Goal: Task Accomplishment & Management: Manage account settings

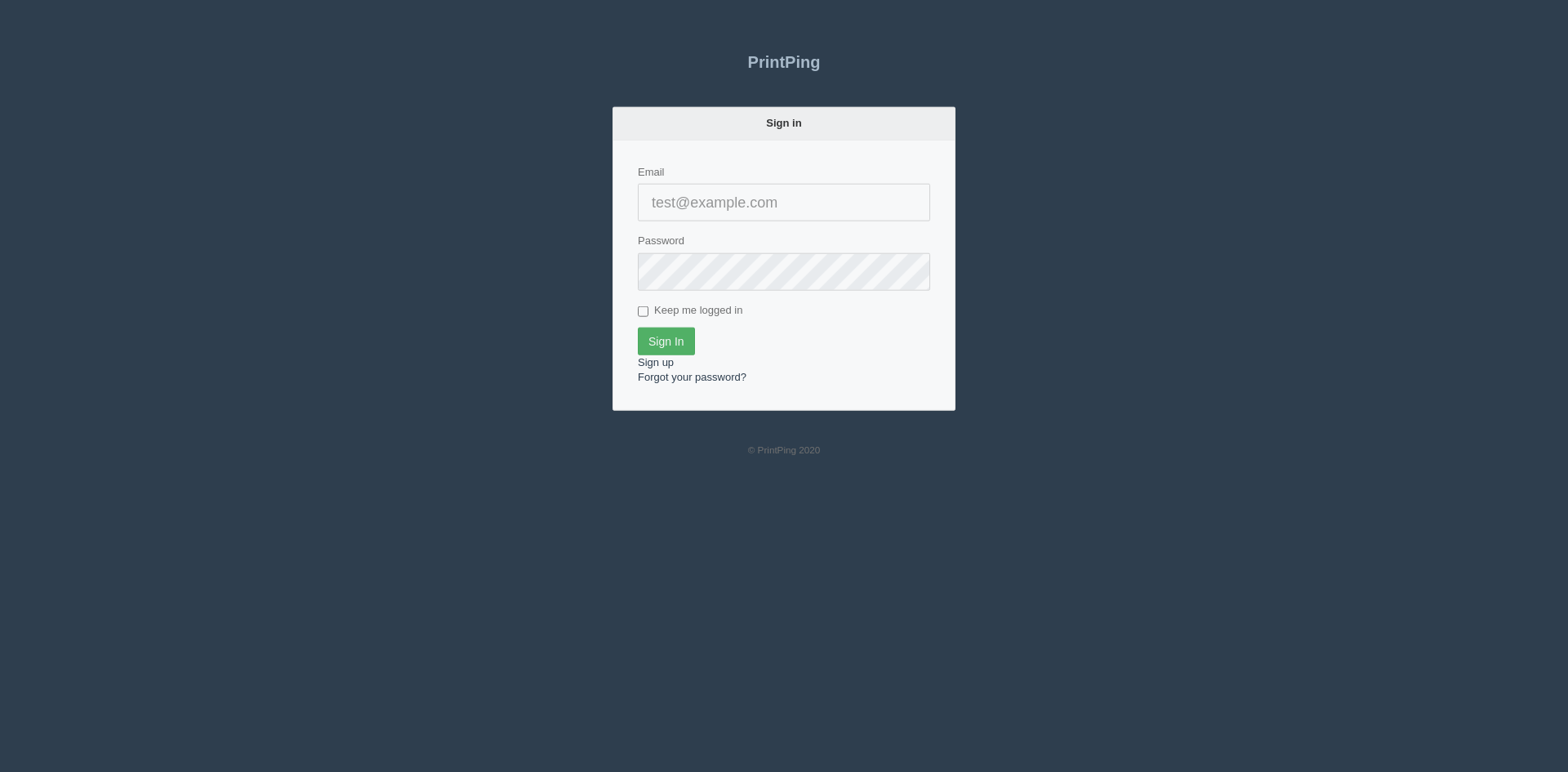
type input "[PERSON_NAME][EMAIL_ADDRESS][DOMAIN_NAME]"
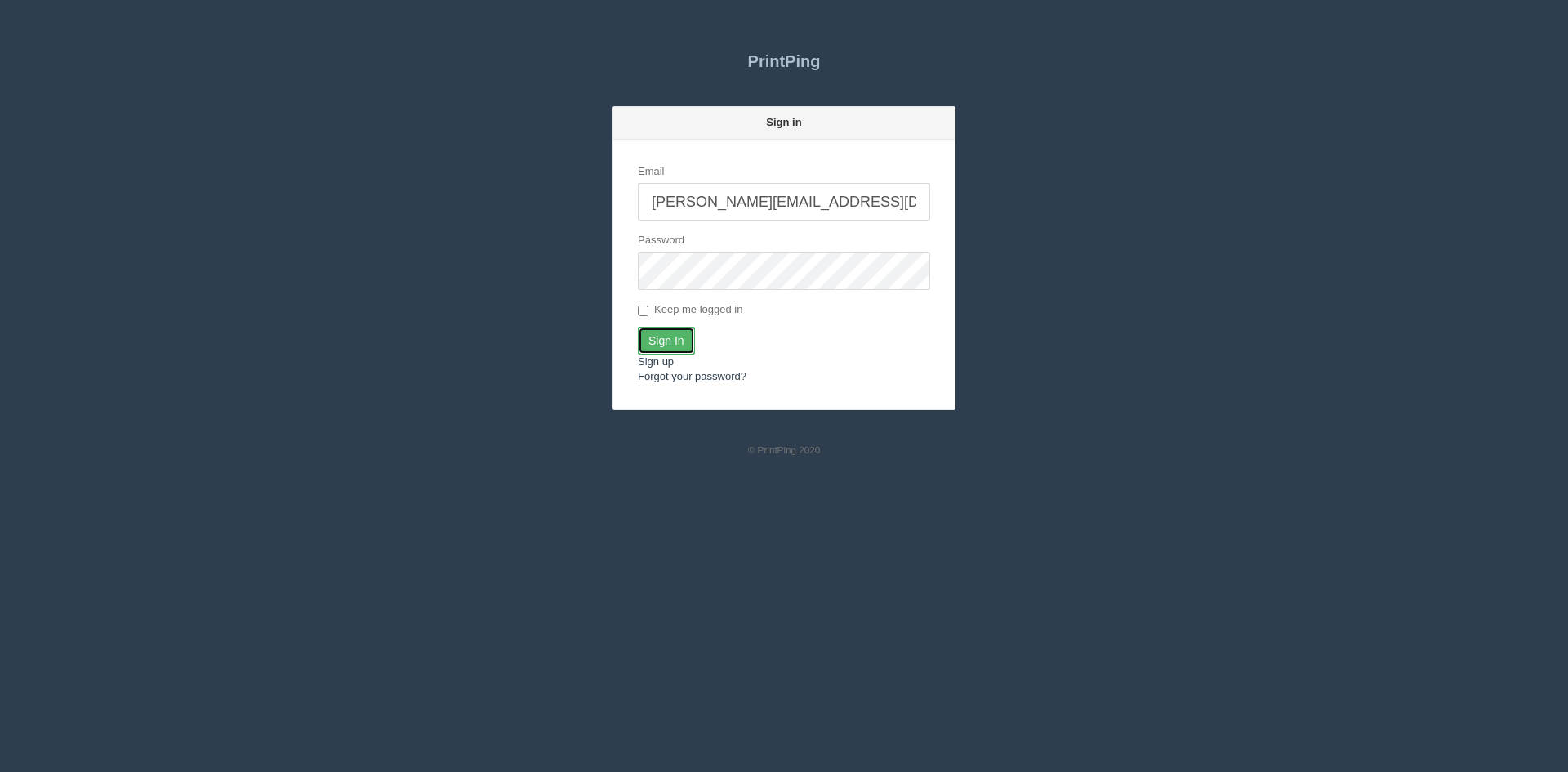
click at [658, 340] on input "Sign In" at bounding box center [666, 340] width 57 height 28
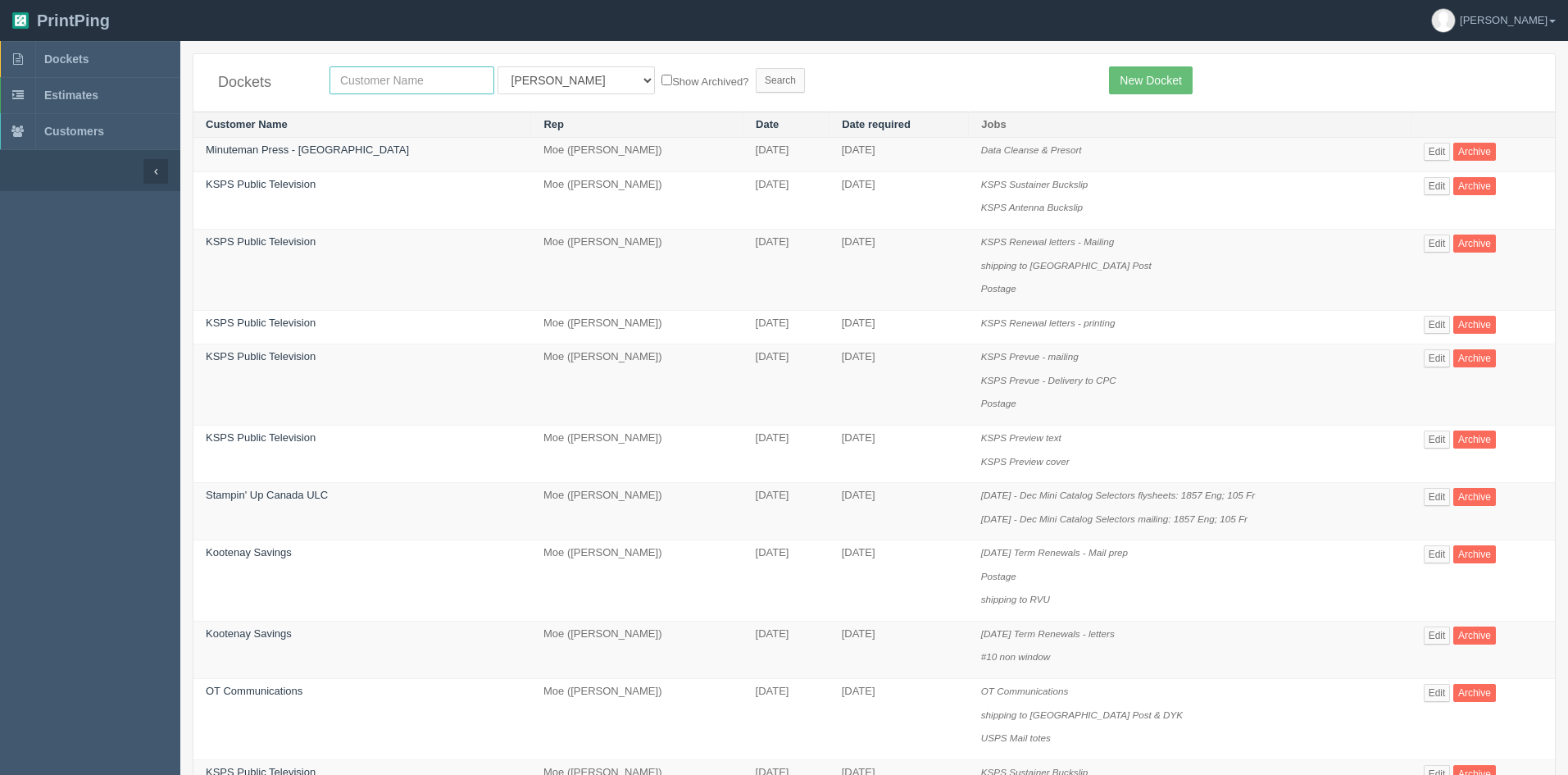
click at [423, 79] on input "text" at bounding box center [412, 80] width 164 height 28
type input "[DATE] s"
click at [672, 71] on label "Show Archived?" at bounding box center [705, 80] width 87 height 19
click at [672, 75] on input "Show Archived?" at bounding box center [667, 80] width 11 height 11
checkbox input "true"
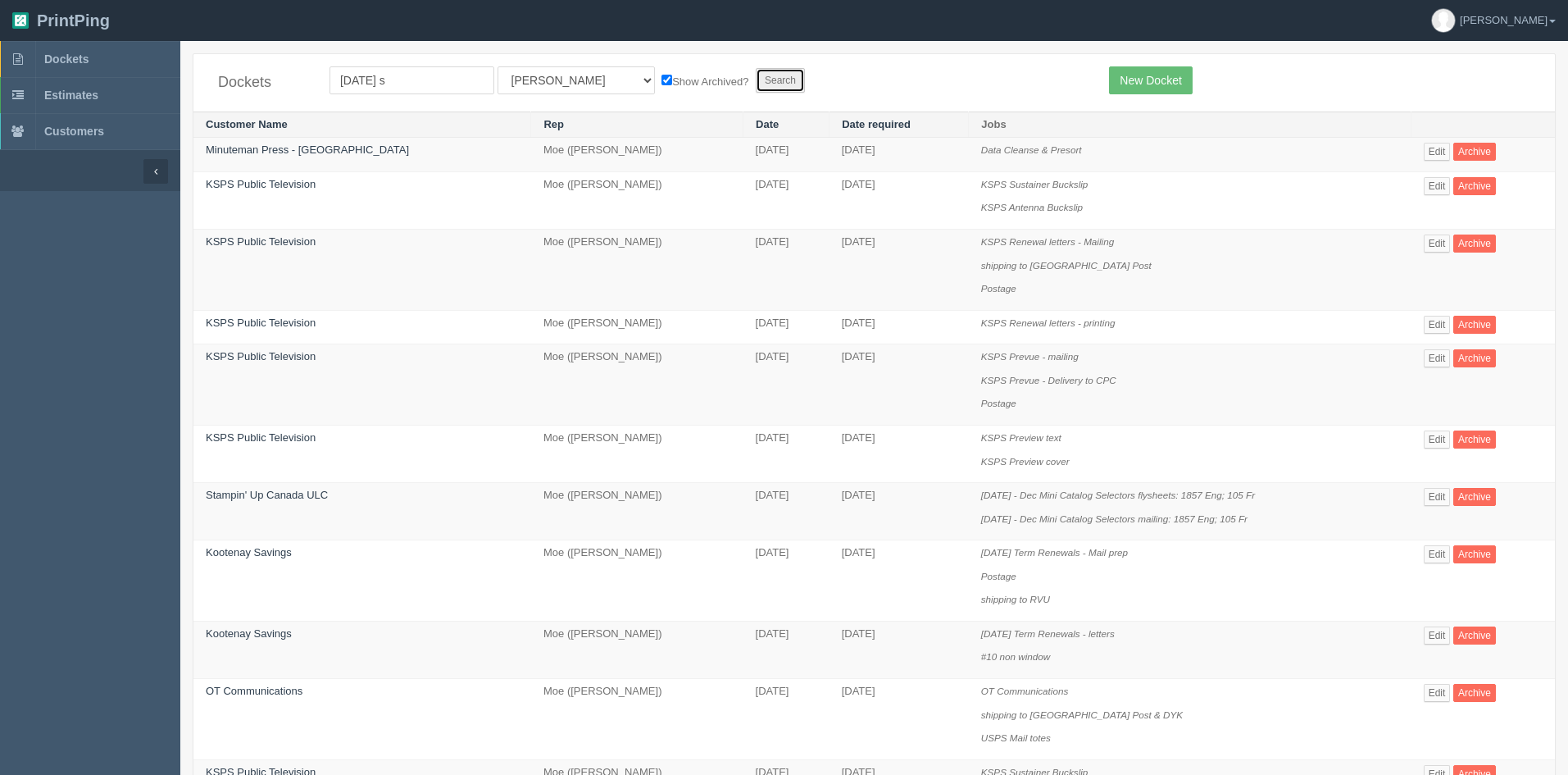
click at [756, 79] on input "Search" at bounding box center [780, 80] width 49 height 25
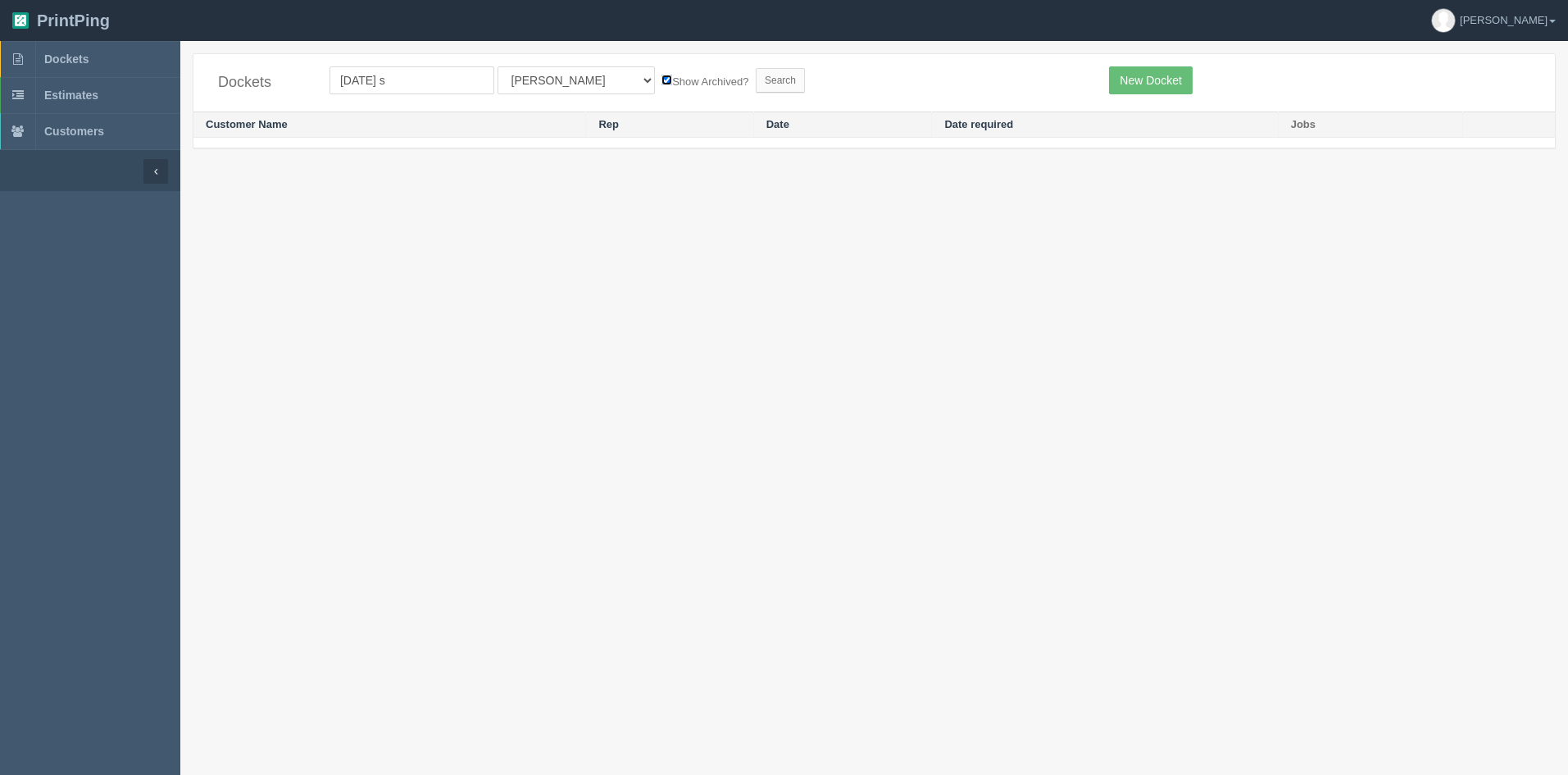
click at [662, 79] on input "Show Archived?" at bounding box center [667, 80] width 11 height 11
checkbox input "false"
click at [756, 84] on input "Search" at bounding box center [780, 80] width 49 height 25
click at [578, 93] on form "friday s All Users Ali Ali Test 1 Aly Amy Ankit Arif Brandon Dan France Greg Ji…" at bounding box center [707, 80] width 755 height 28
click at [552, 86] on select "All Users Ali Ali Test 1 Aly Amy Ankit Arif Brandon Dan France Greg Jim Mark Ma…" at bounding box center [577, 80] width 157 height 28
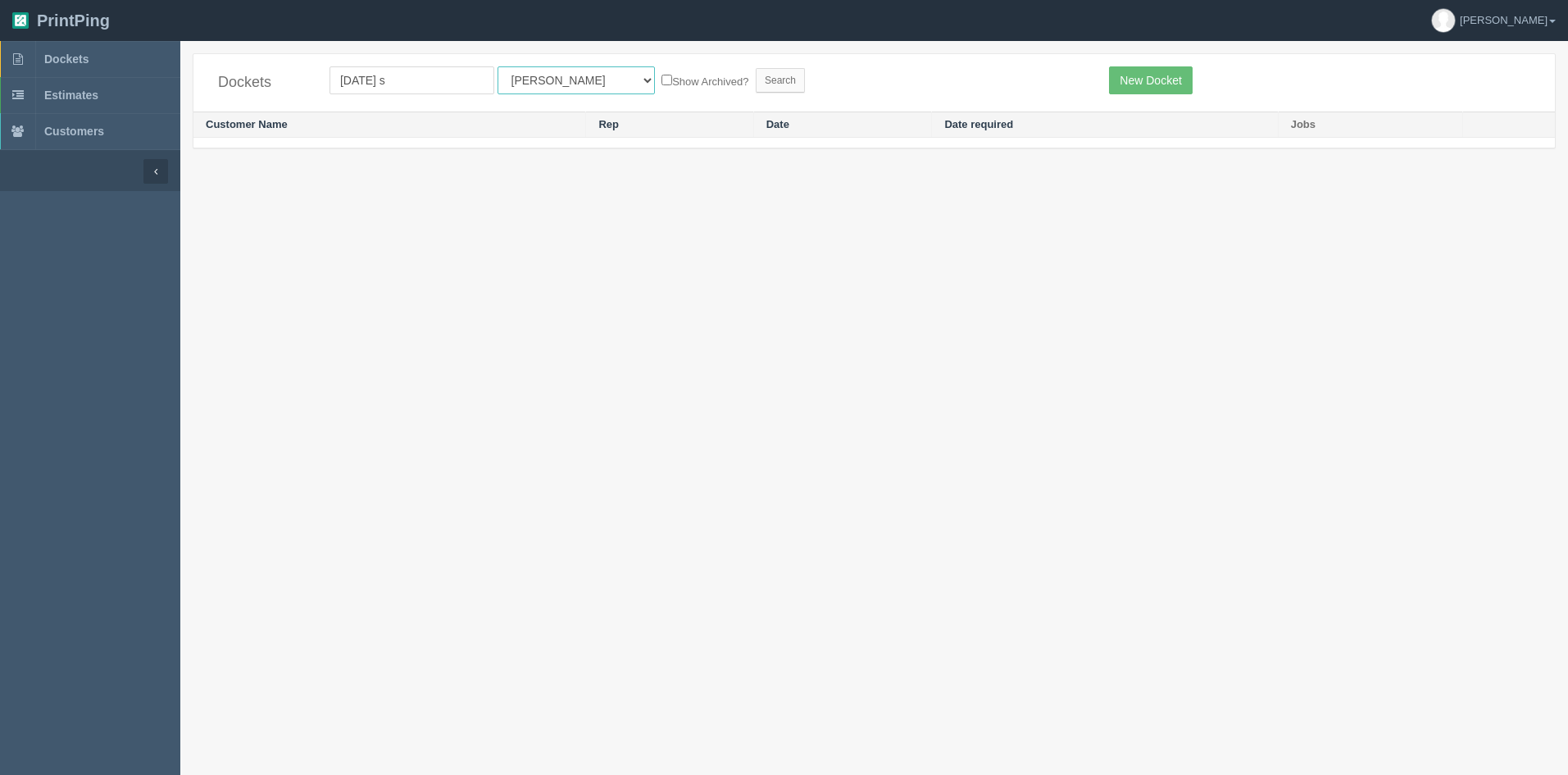
select select
click at [498, 67] on select "All Users Ali Ali Test 1 Aly Amy Ankit Arif Brandon Dan France Greg Jim Mark Ma…" at bounding box center [577, 80] width 157 height 28
click at [703, 93] on form "friday s All Users Ali Ali Test 1 Aly Amy Ankit Arif Brandon Dan France Greg Ji…" at bounding box center [707, 80] width 755 height 28
click at [756, 84] on input "Search" at bounding box center [780, 80] width 49 height 25
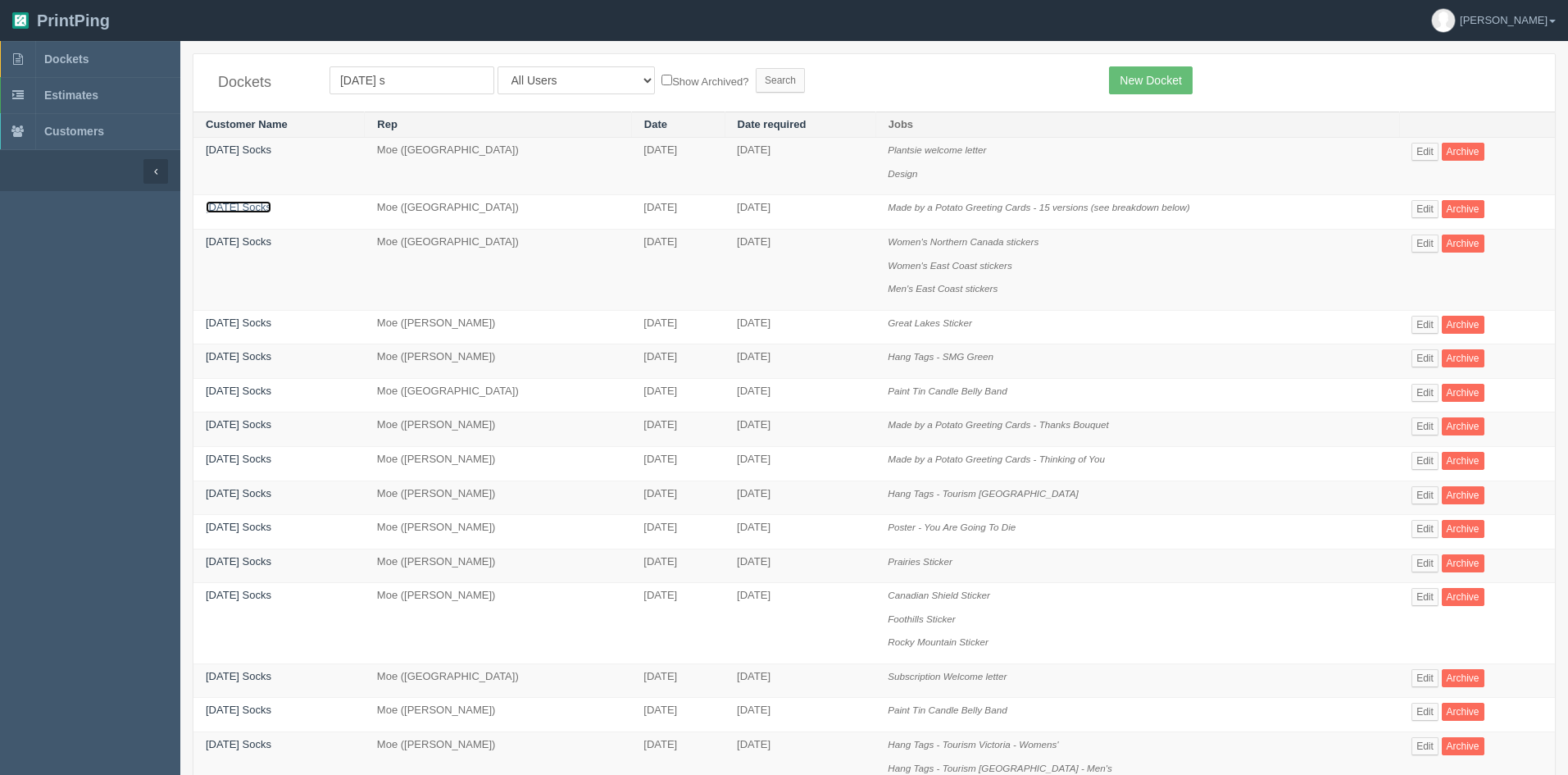
drag, startPoint x: 234, startPoint y: 209, endPoint x: 244, endPoint y: 213, distance: 10.8
click at [235, 209] on link "[DATE] Socks" at bounding box center [238, 207] width 66 height 12
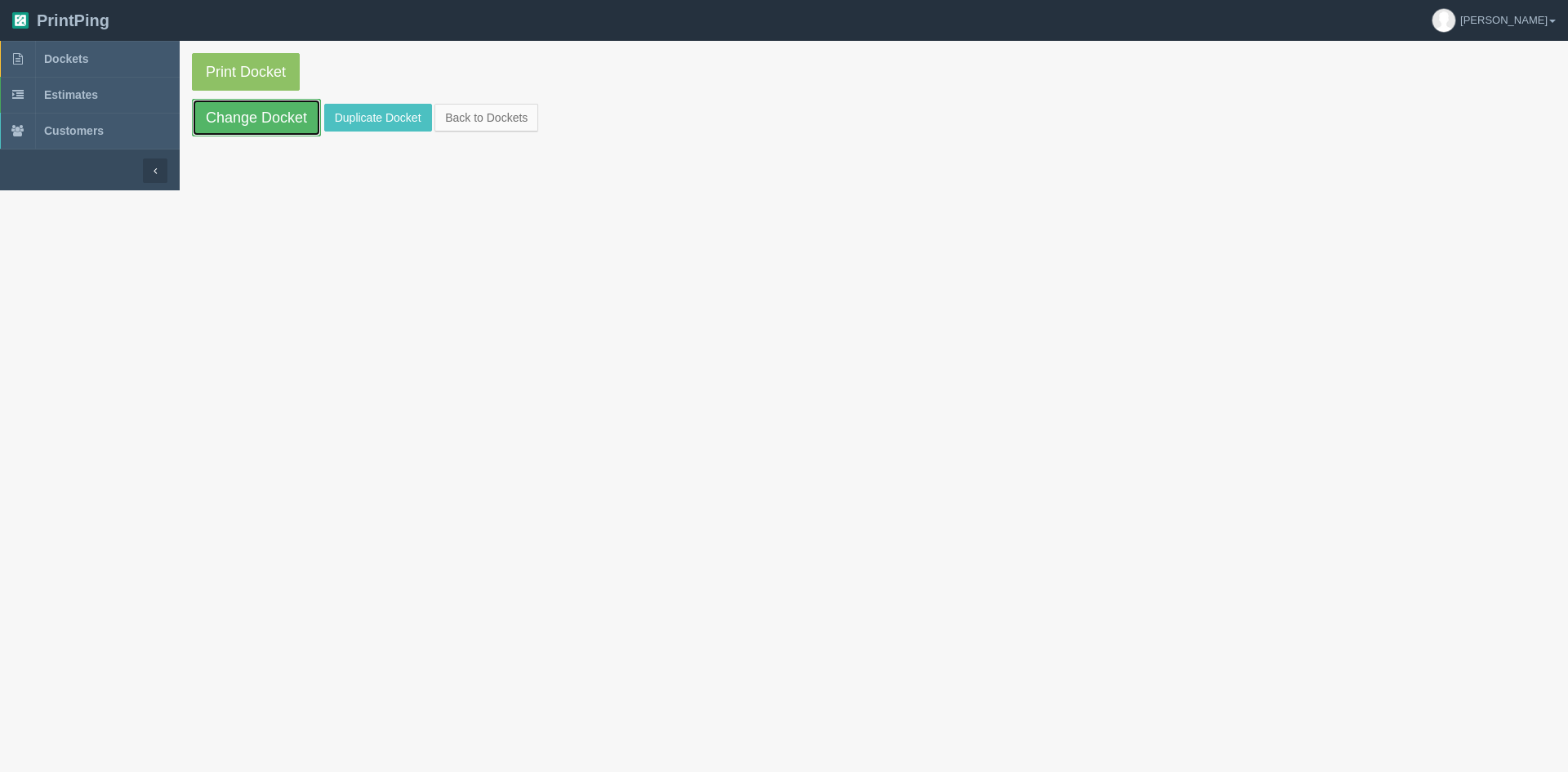
click at [235, 114] on link "Change Docket" at bounding box center [257, 117] width 129 height 37
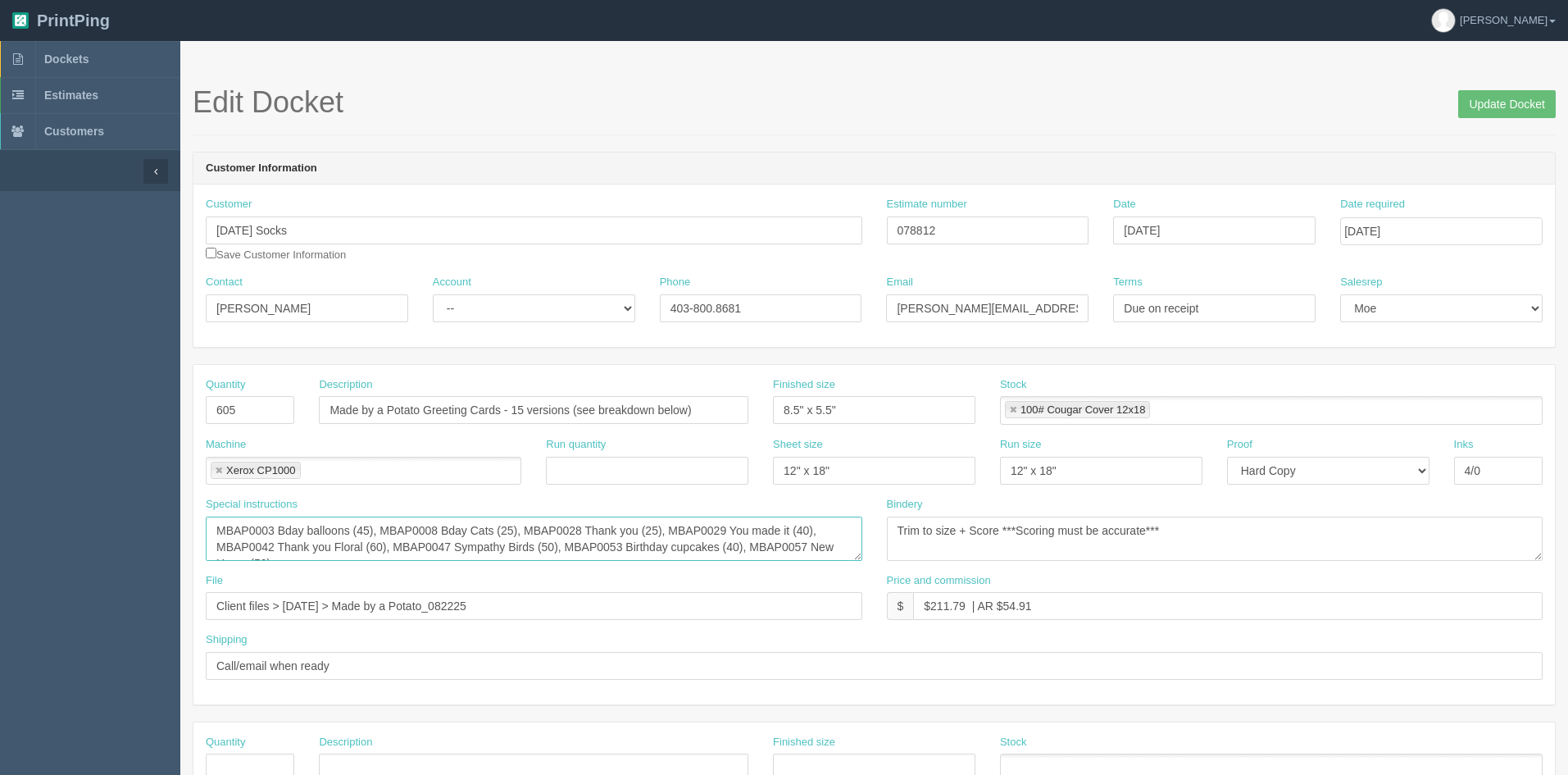
scroll to position [16, 0]
drag, startPoint x: 214, startPoint y: 530, endPoint x: 636, endPoint y: 560, distance: 423.1
click at [636, 560] on div "Special instructions MBAP0003 Bday balloons (45), MBAP0008 Bday Cats (25), MBAP…" at bounding box center [535, 535] width 682 height 76
